Goal: Obtain resource: Download file/media

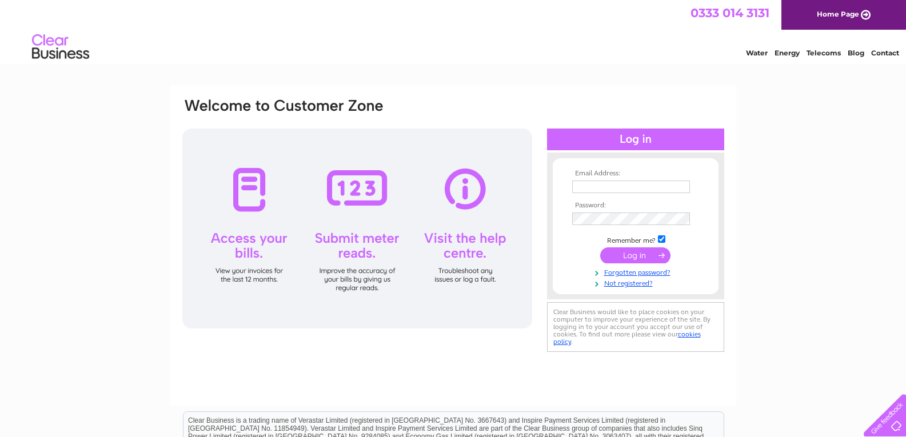
type input "enquiries@reiver-foods.co.uk"
click at [651, 258] on input "submit" at bounding box center [635, 256] width 70 height 16
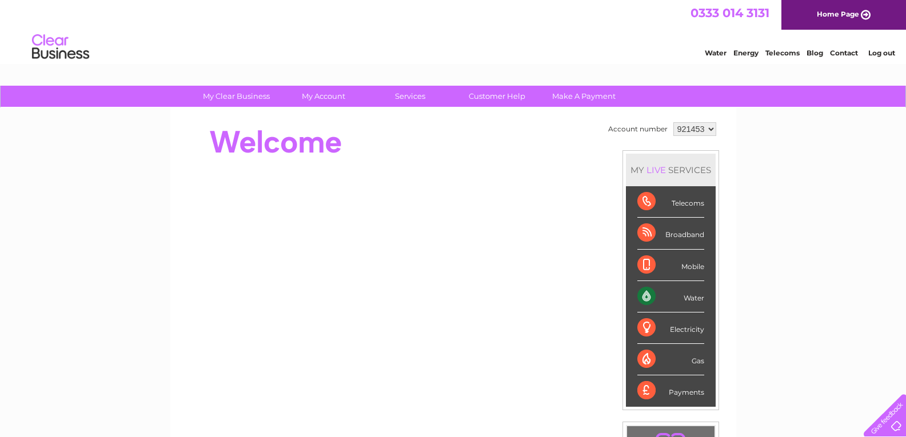
click at [713, 126] on select "921453 921457 921462 921463 941013" at bounding box center [694, 129] width 43 height 14
select select "921463"
click at [673, 122] on select "921453 921457 921462 921463 941013" at bounding box center [694, 129] width 43 height 14
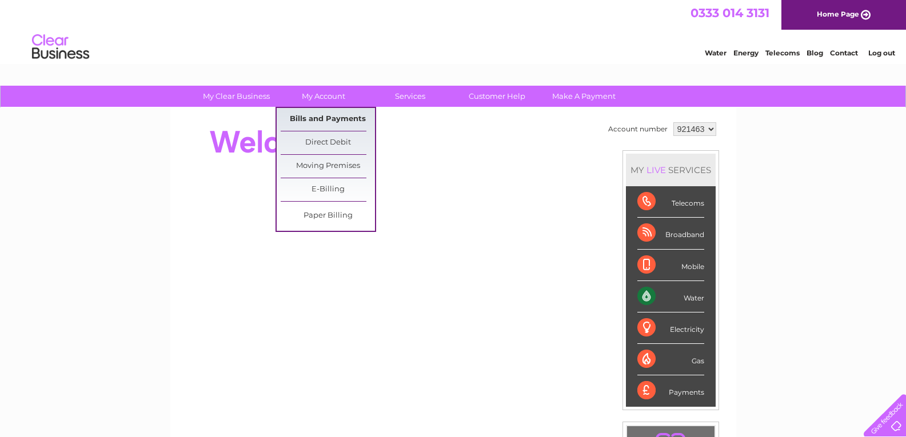
click at [317, 122] on link "Bills and Payments" at bounding box center [328, 119] width 94 height 23
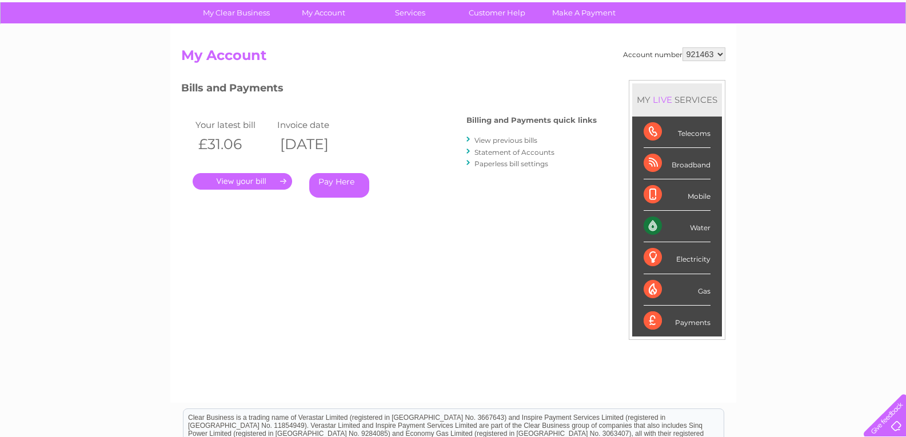
scroll to position [57, 0]
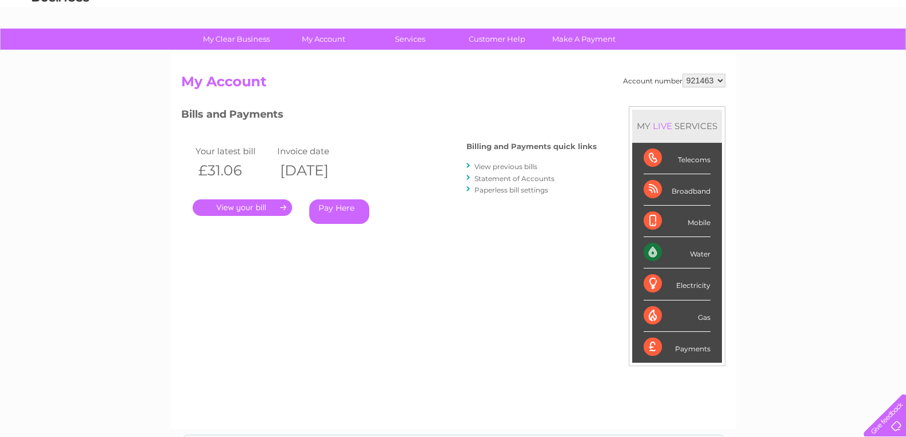
click at [257, 206] on link "." at bounding box center [242, 208] width 99 height 17
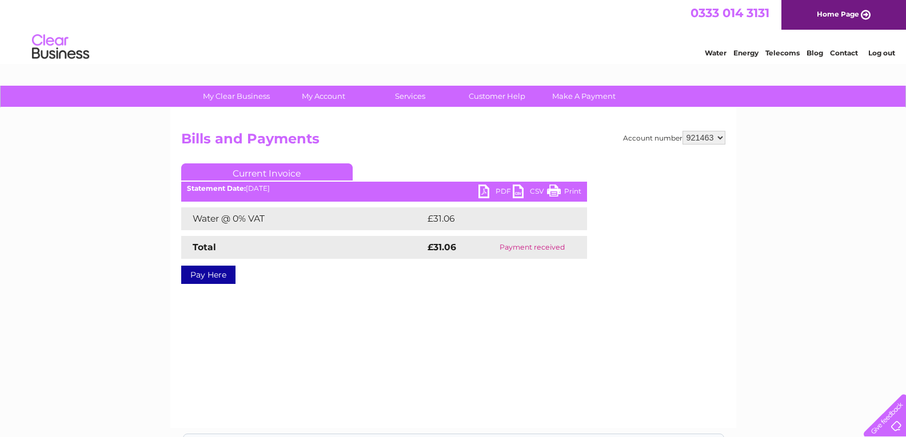
click at [503, 194] on link "PDF" at bounding box center [496, 193] width 34 height 17
click at [724, 138] on select "921453 921457 921462 921463 941013" at bounding box center [704, 138] width 43 height 14
select select "921457"
click at [683, 131] on select "921453 921457 921462 921463 941013" at bounding box center [704, 138] width 43 height 14
click at [501, 185] on link "PDF" at bounding box center [496, 193] width 34 height 17
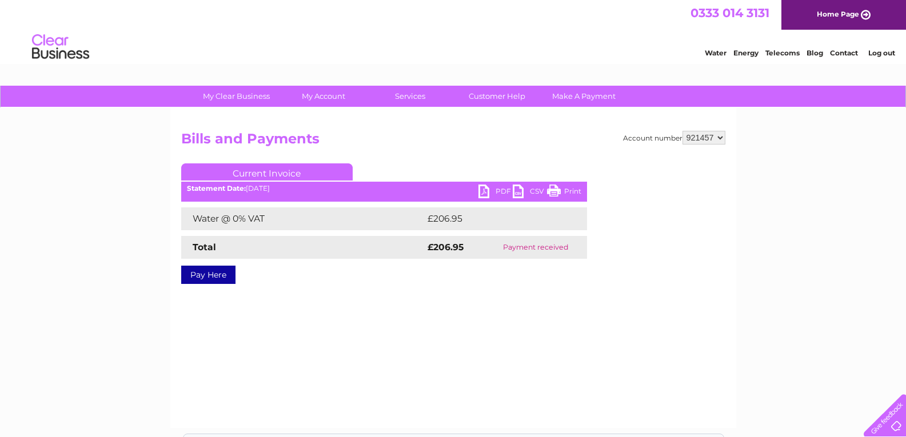
click at [716, 136] on select "921453 921457 921462 921463 941013" at bounding box center [704, 138] width 43 height 14
select select "921462"
click at [683, 131] on select "921453 921457 921462 921463 941013" at bounding box center [704, 138] width 43 height 14
click at [497, 188] on link "PDF" at bounding box center [496, 193] width 34 height 17
click at [504, 188] on link "PDF" at bounding box center [496, 193] width 34 height 17
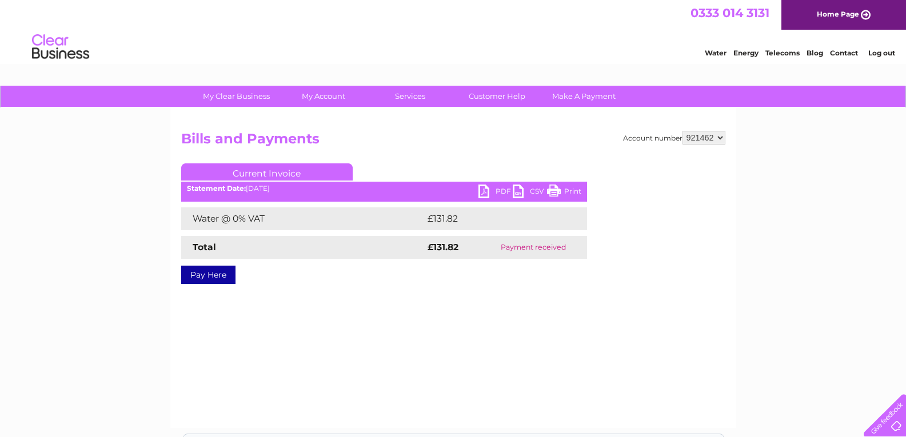
click at [720, 137] on select "921453 921457 921462 921463 941013" at bounding box center [704, 138] width 43 height 14
select select "921457"
click at [683, 131] on select "921453 921457 921462 921463 941013" at bounding box center [704, 138] width 43 height 14
click at [486, 187] on link "PDF" at bounding box center [496, 193] width 34 height 17
click at [723, 136] on select "921453 921457 921462 921463 941013" at bounding box center [704, 138] width 43 height 14
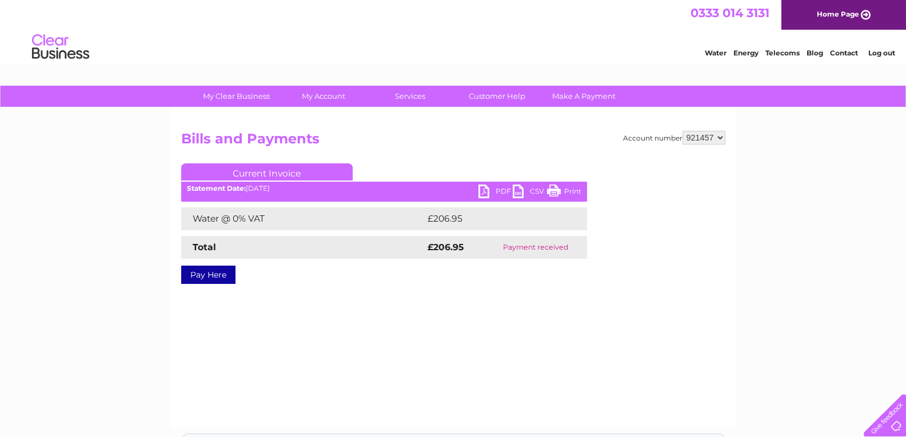
select select "921463"
click at [683, 131] on select "921453 921457 921462 921463 941013" at bounding box center [704, 138] width 43 height 14
click at [501, 195] on link "PDF" at bounding box center [496, 193] width 34 height 17
click at [882, 51] on link "Log out" at bounding box center [881, 53] width 27 height 9
